Goal: Task Accomplishment & Management: Use online tool/utility

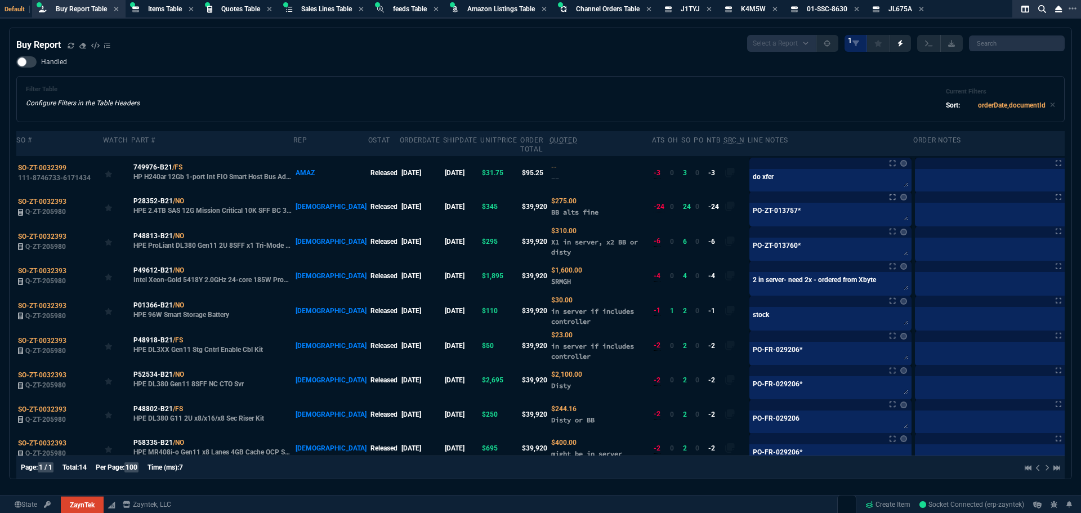
select select "8: NEPT"
click at [173, 59] on div "Handled Filter Table Configure Filters in the Table Headers Current Filters Sor…" at bounding box center [540, 89] width 1048 height 66
click at [328, 9] on span "Sales Lines Table" at bounding box center [326, 9] width 51 height 8
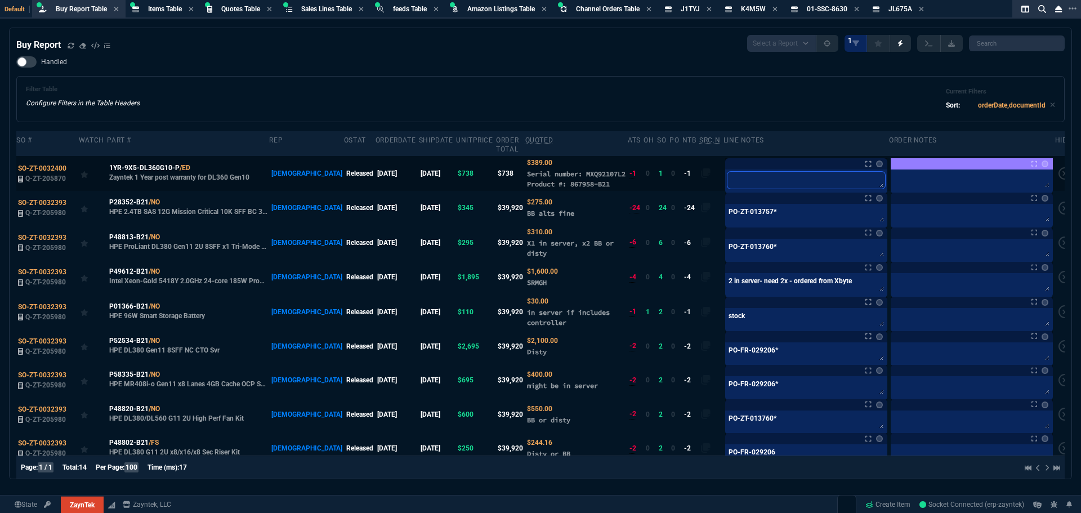
click at [758, 172] on textarea at bounding box center [806, 180] width 158 height 17
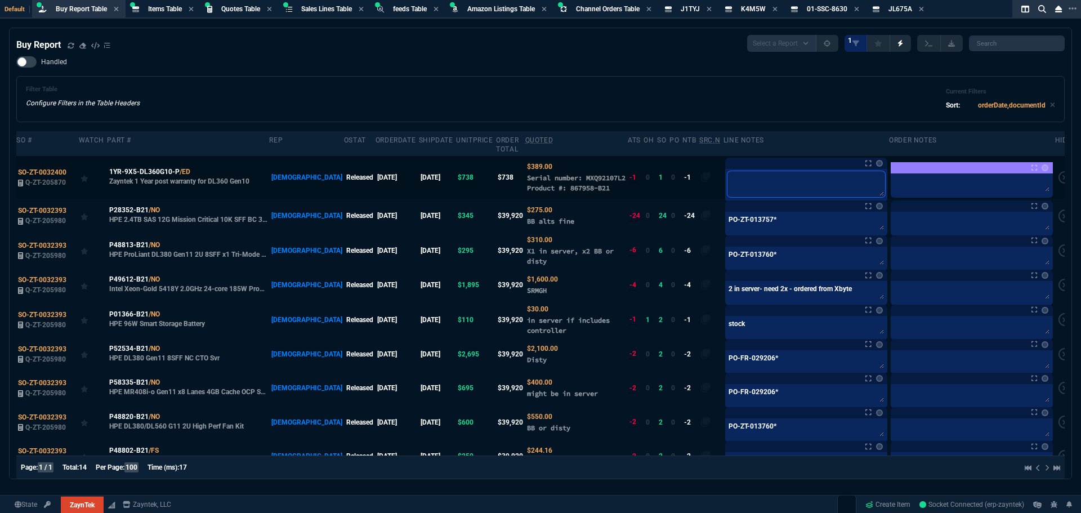
type textarea "w"
type textarea "wa"
type textarea "war"
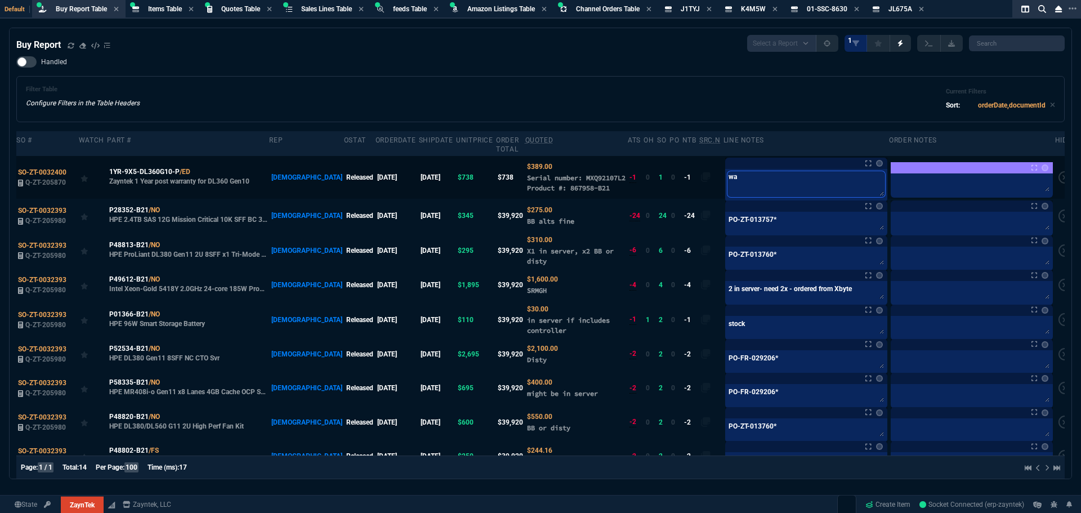
type textarea "war"
type textarea "warr"
type textarea "warra"
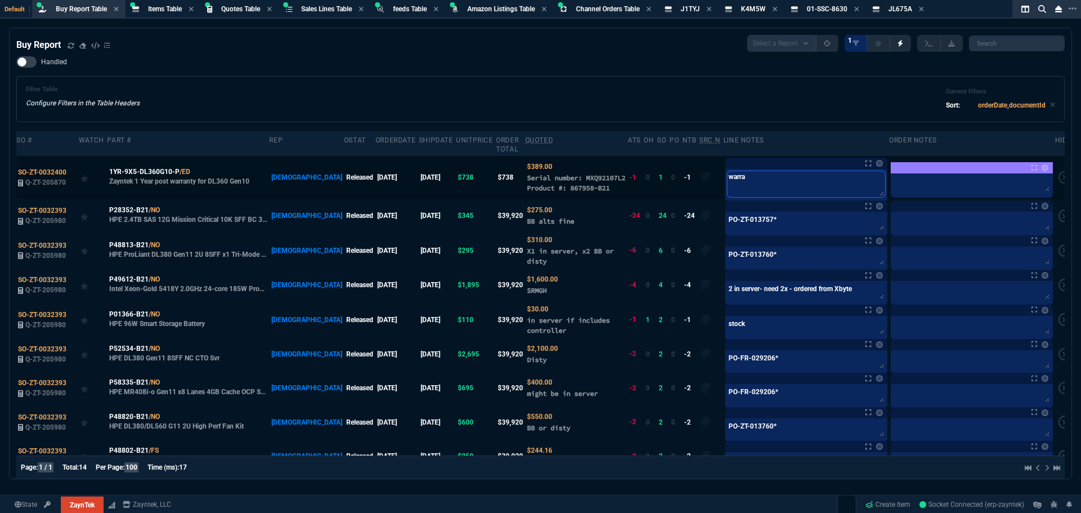
type textarea "warran"
type textarea "warrant"
type textarea "warranty"
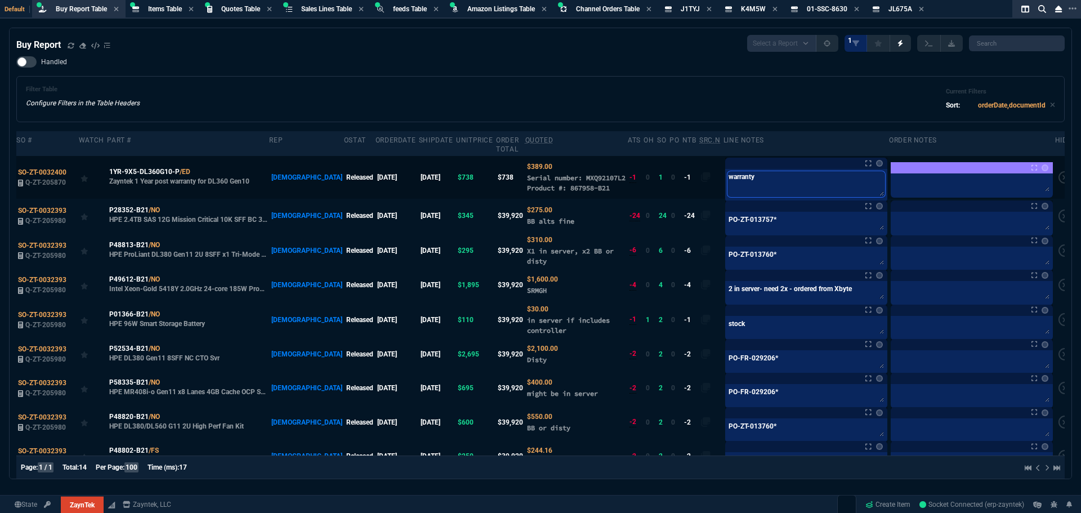
type textarea "warranty"
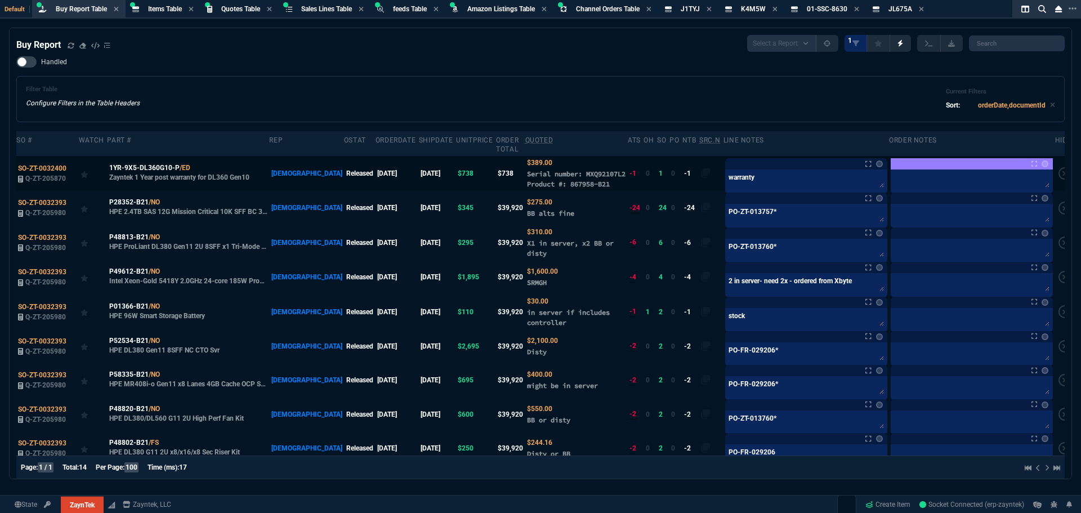
click at [864, 158] on div "Notes Notes warranty" at bounding box center [806, 163] width 162 height 11
click at [876, 160] on link at bounding box center [879, 163] width 7 height 7
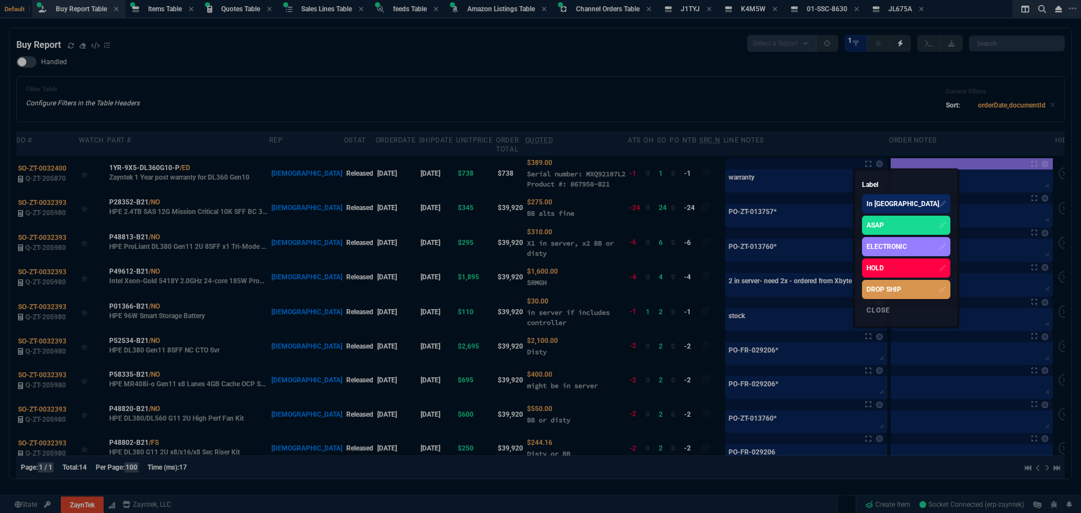
click at [875, 292] on div "DROP SHIP" at bounding box center [883, 289] width 35 height 10
click at [597, 85] on div at bounding box center [540, 256] width 1081 height 513
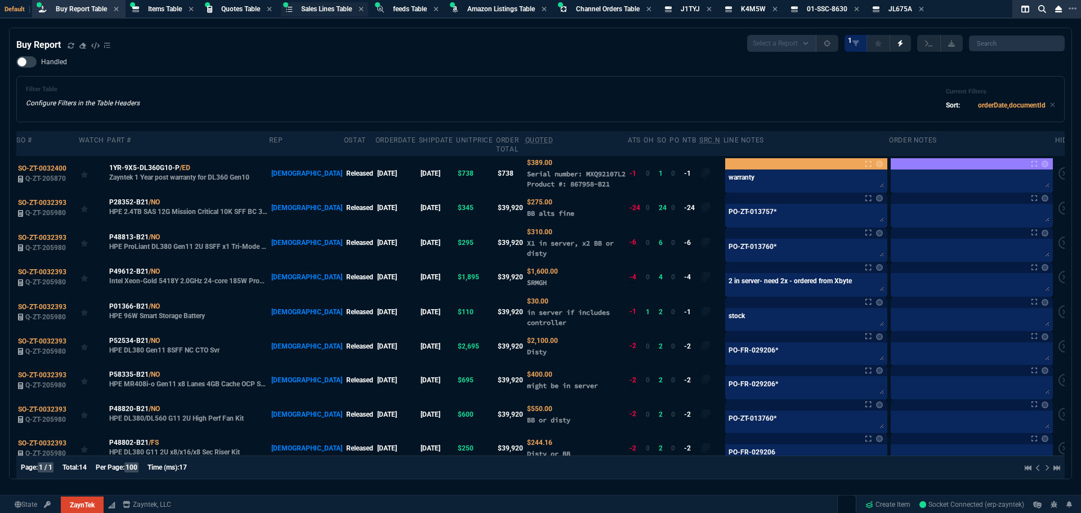
click at [324, 8] on span "Sales Lines Table" at bounding box center [326, 9] width 51 height 8
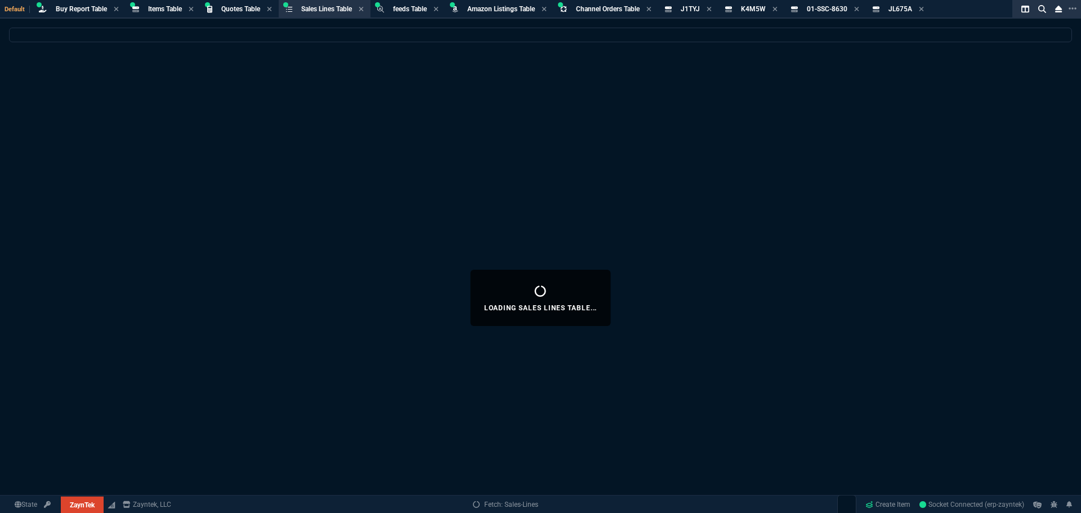
select select
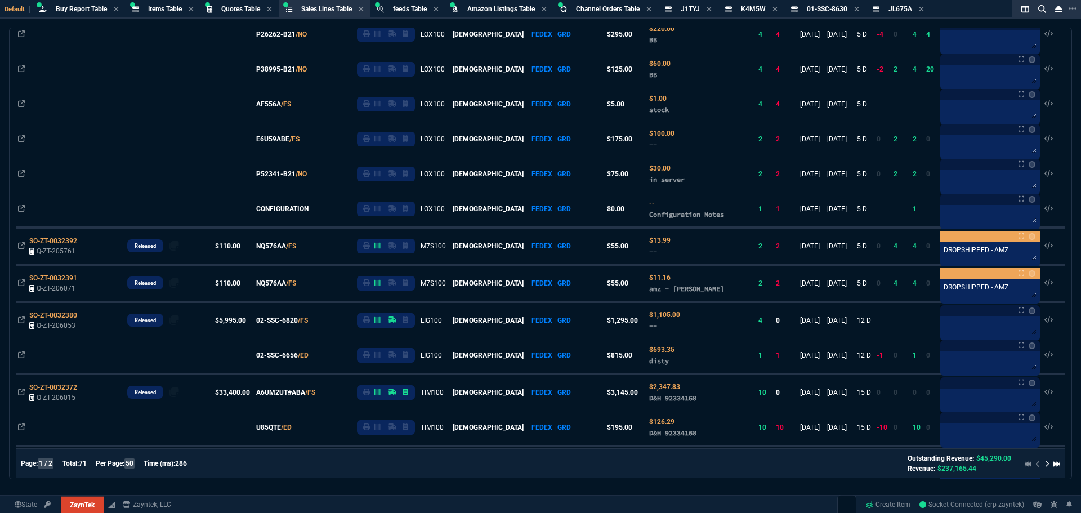
scroll to position [901, 0]
